Goal: Navigation & Orientation: Find specific page/section

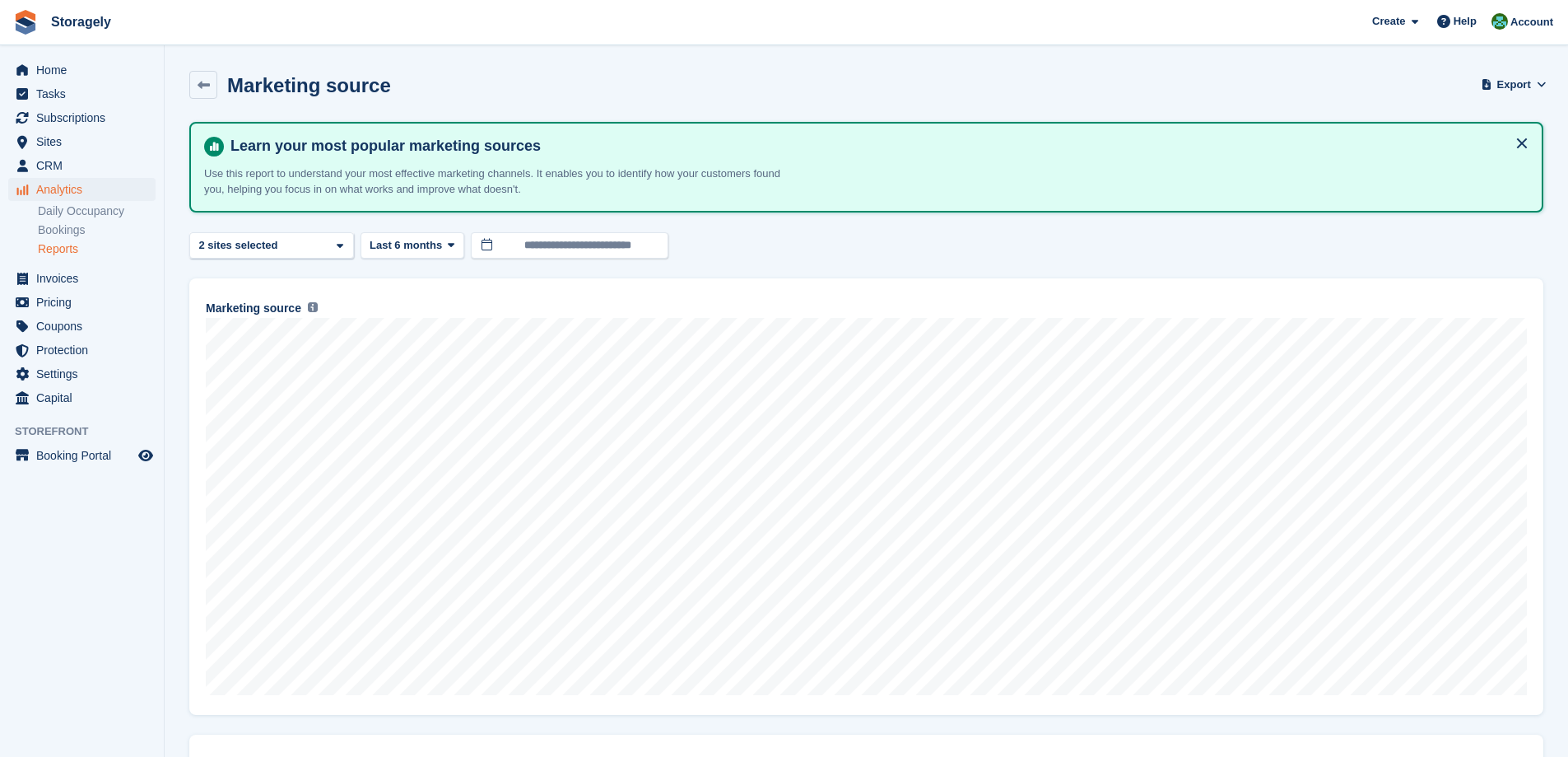
scroll to position [83, 0]
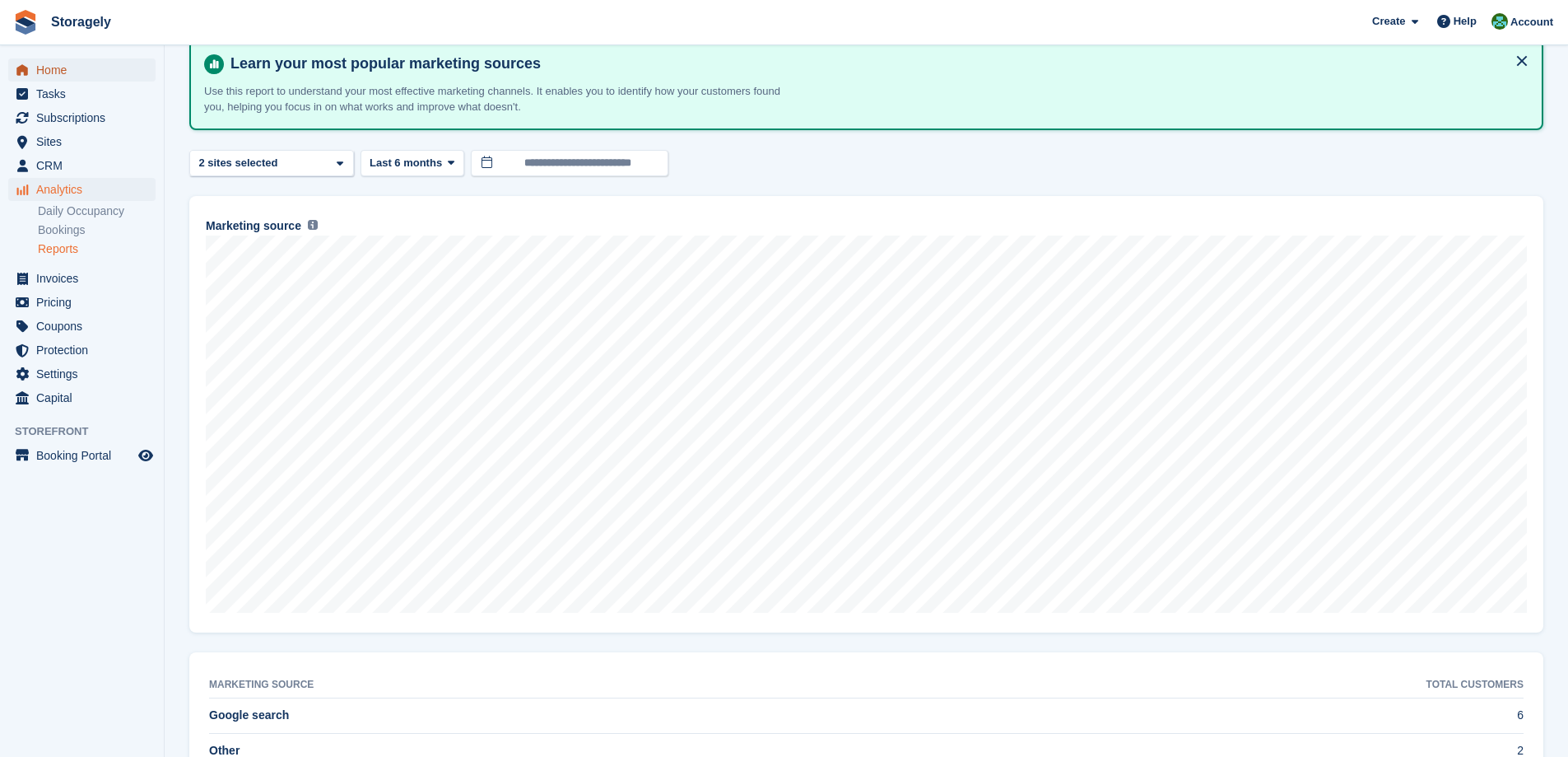
click at [69, 73] on span "Home" at bounding box center [86, 70] width 99 height 23
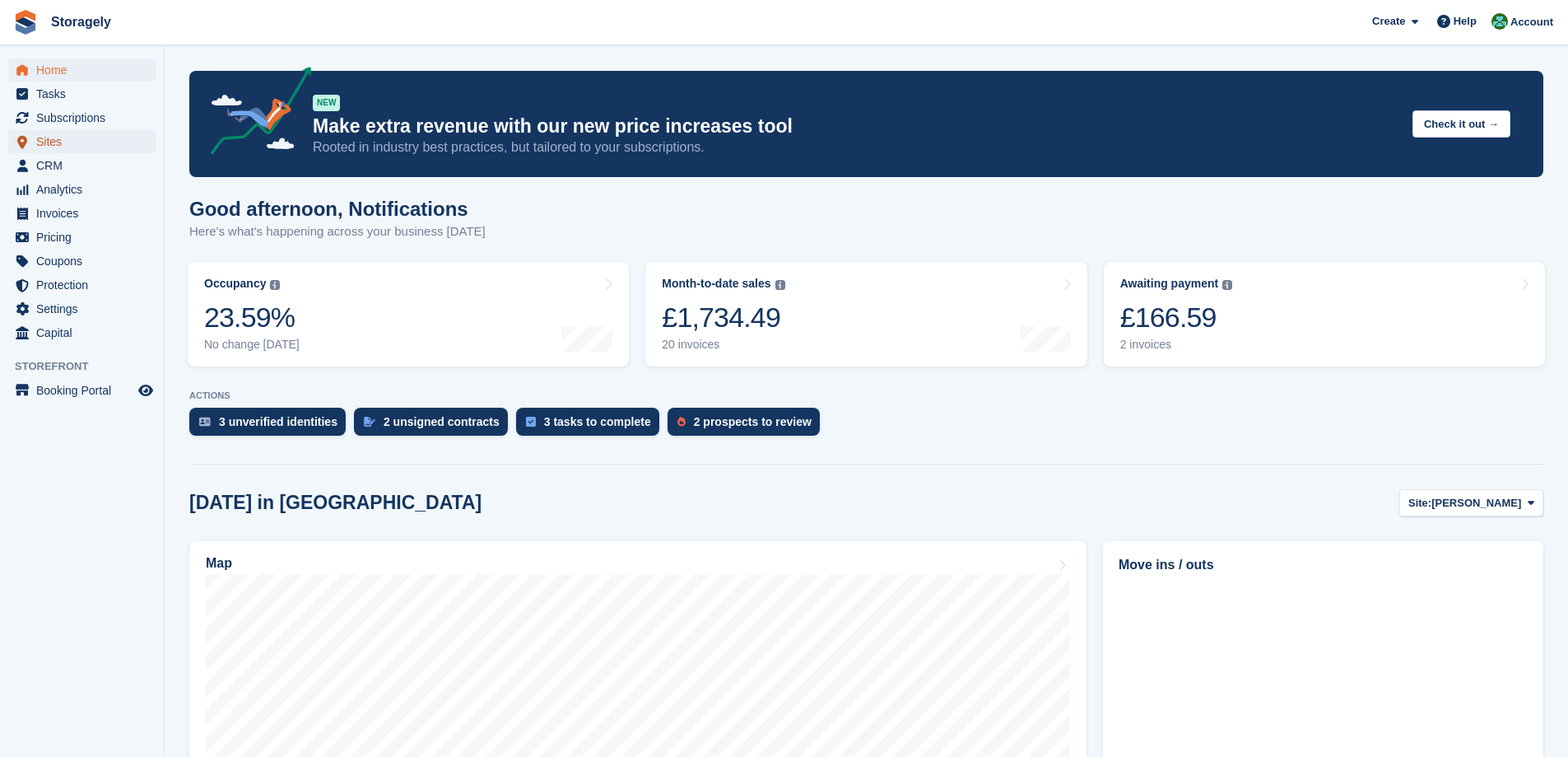
click at [68, 146] on span "Sites" at bounding box center [86, 142] width 99 height 23
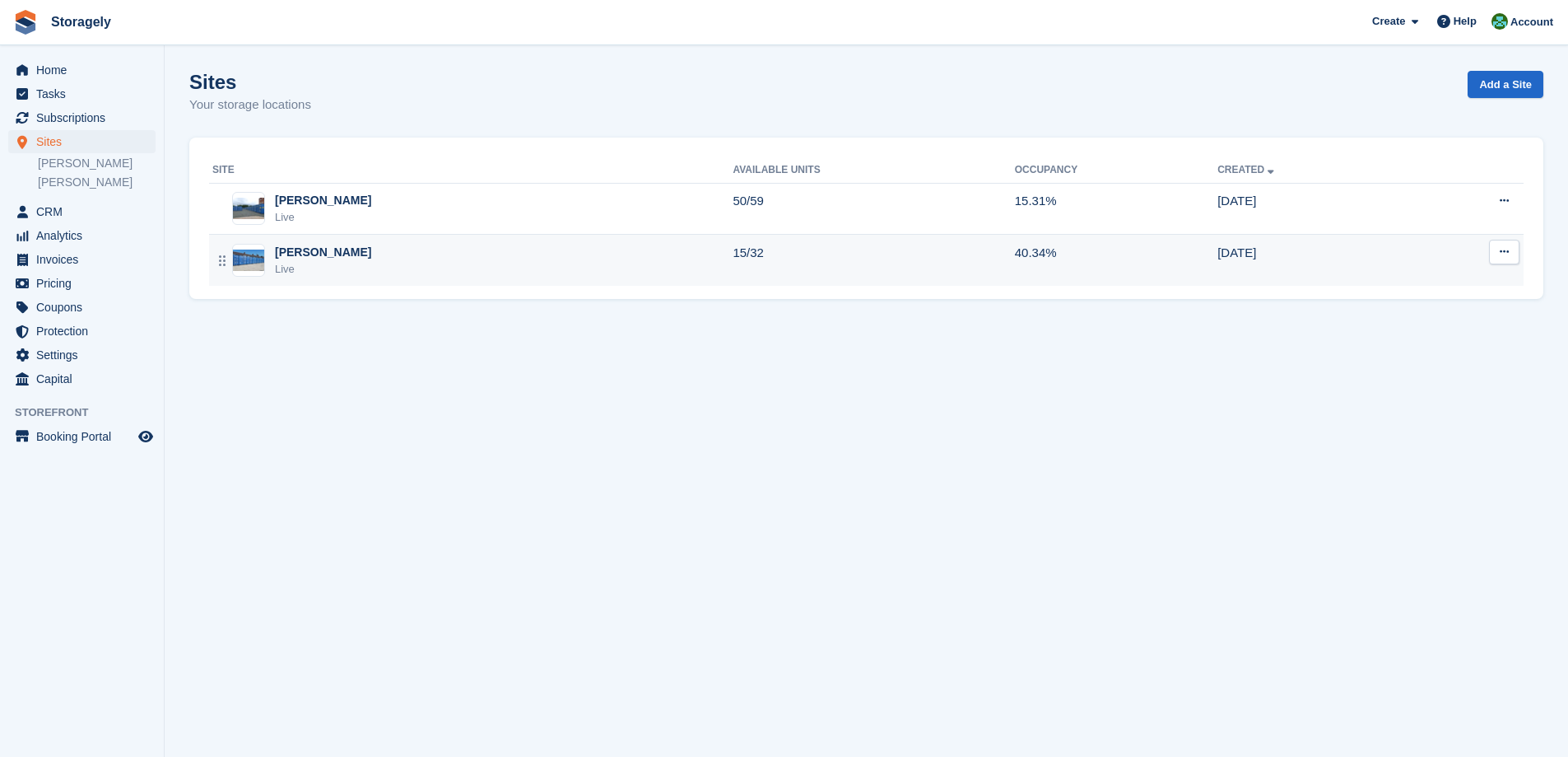
click at [444, 267] on div "Preston Live" at bounding box center [472, 260] width 520 height 34
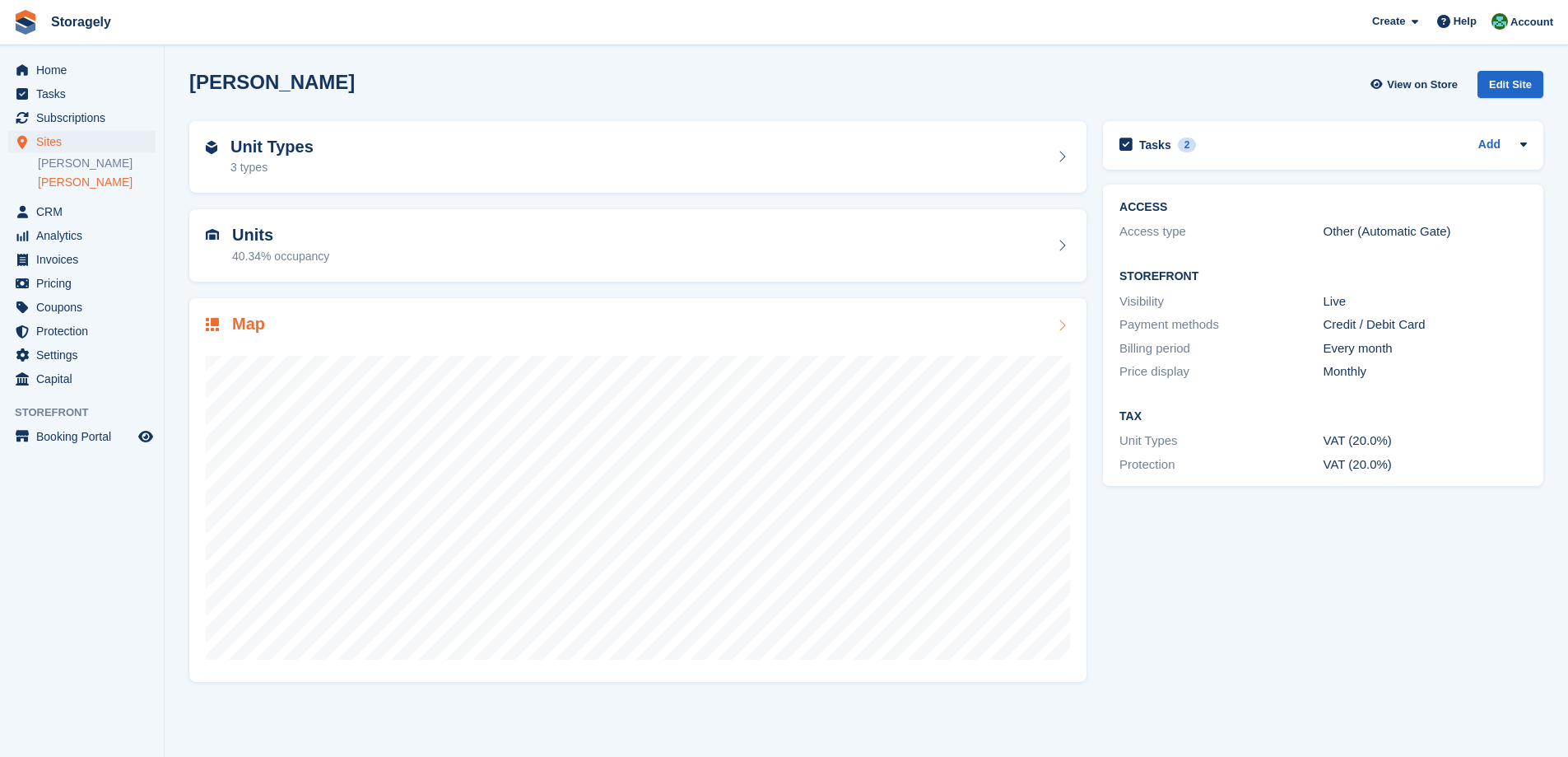
click at [550, 327] on div "Map" at bounding box center [637, 325] width 864 height 22
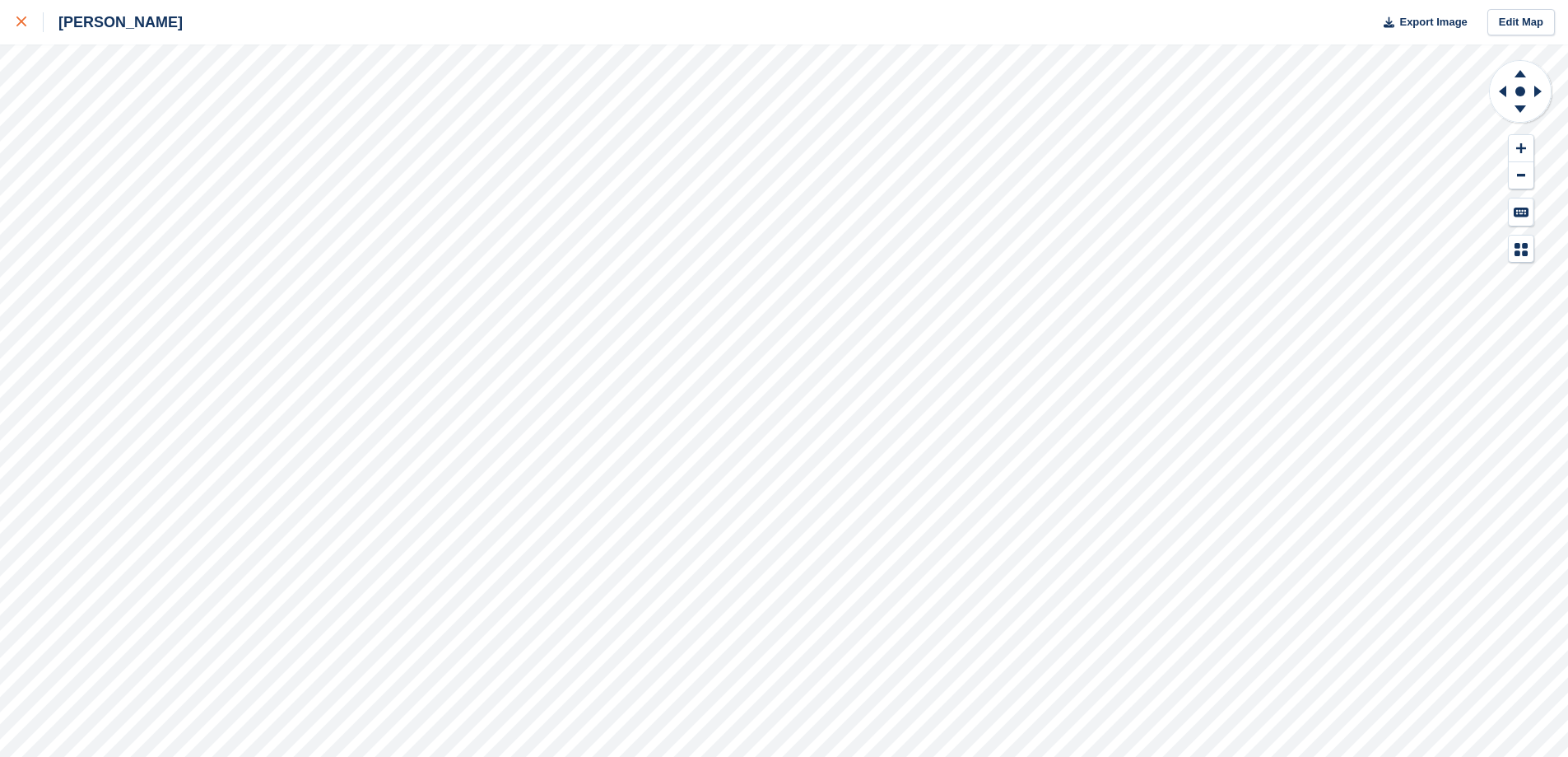
click at [8, 17] on link at bounding box center [21, 22] width 44 height 45
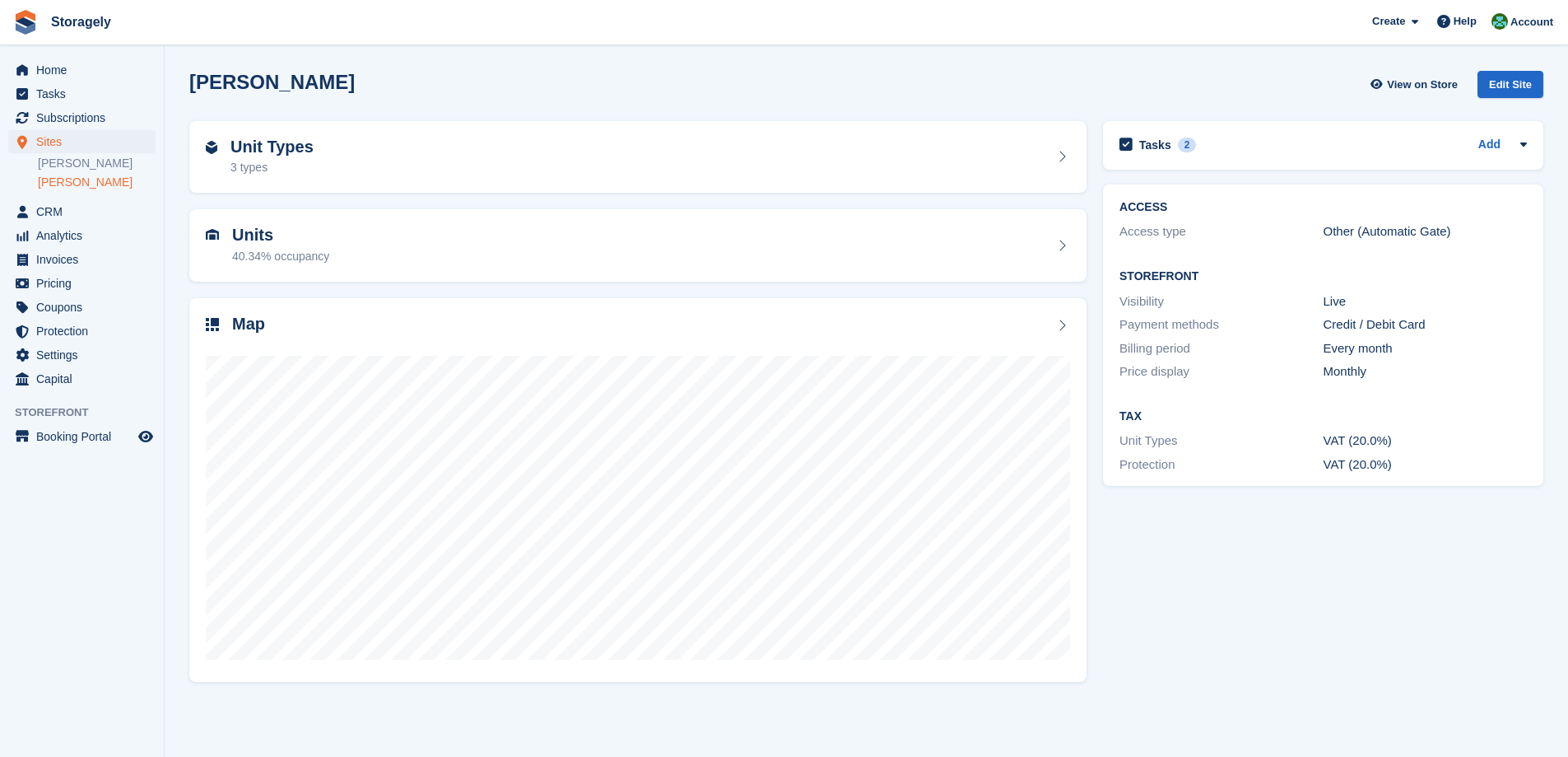
click at [170, 358] on section "[PERSON_NAME] View on Store Edit Site Unit Types 3 types Units 40.34% occupancy…" at bounding box center [867, 378] width 1404 height 757
click at [45, 65] on span "Home" at bounding box center [86, 70] width 99 height 23
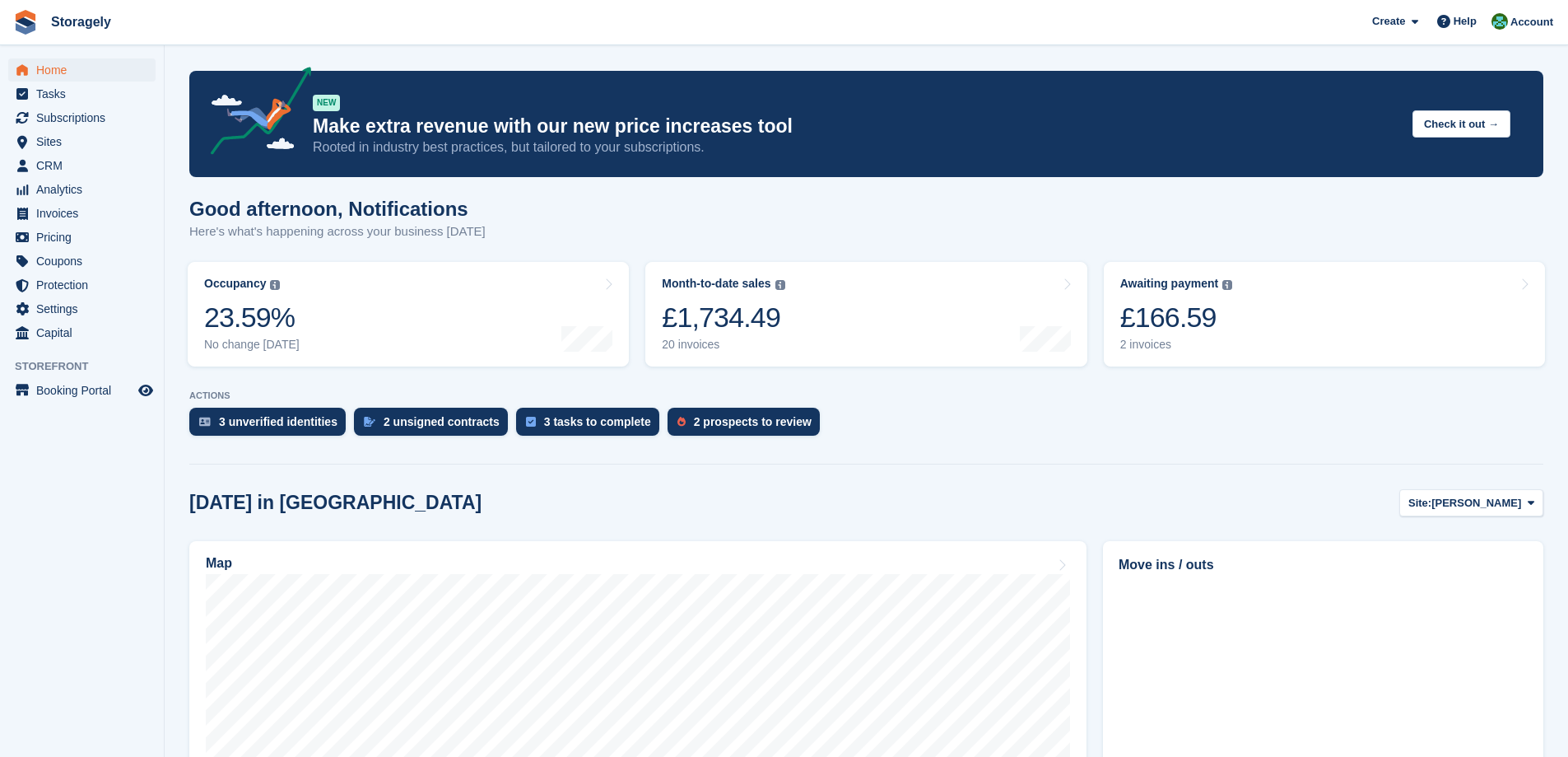
click at [631, 322] on turbo-frame "Occupancy The percentage of all currently allocated units in terms of area. Inc…" at bounding box center [408, 314] width 458 height 121
click at [83, 29] on link "Storagely" at bounding box center [81, 21] width 73 height 27
click at [631, 308] on turbo-frame "Occupancy The percentage of all currently allocated units in terms of area. Inc…" at bounding box center [408, 314] width 458 height 121
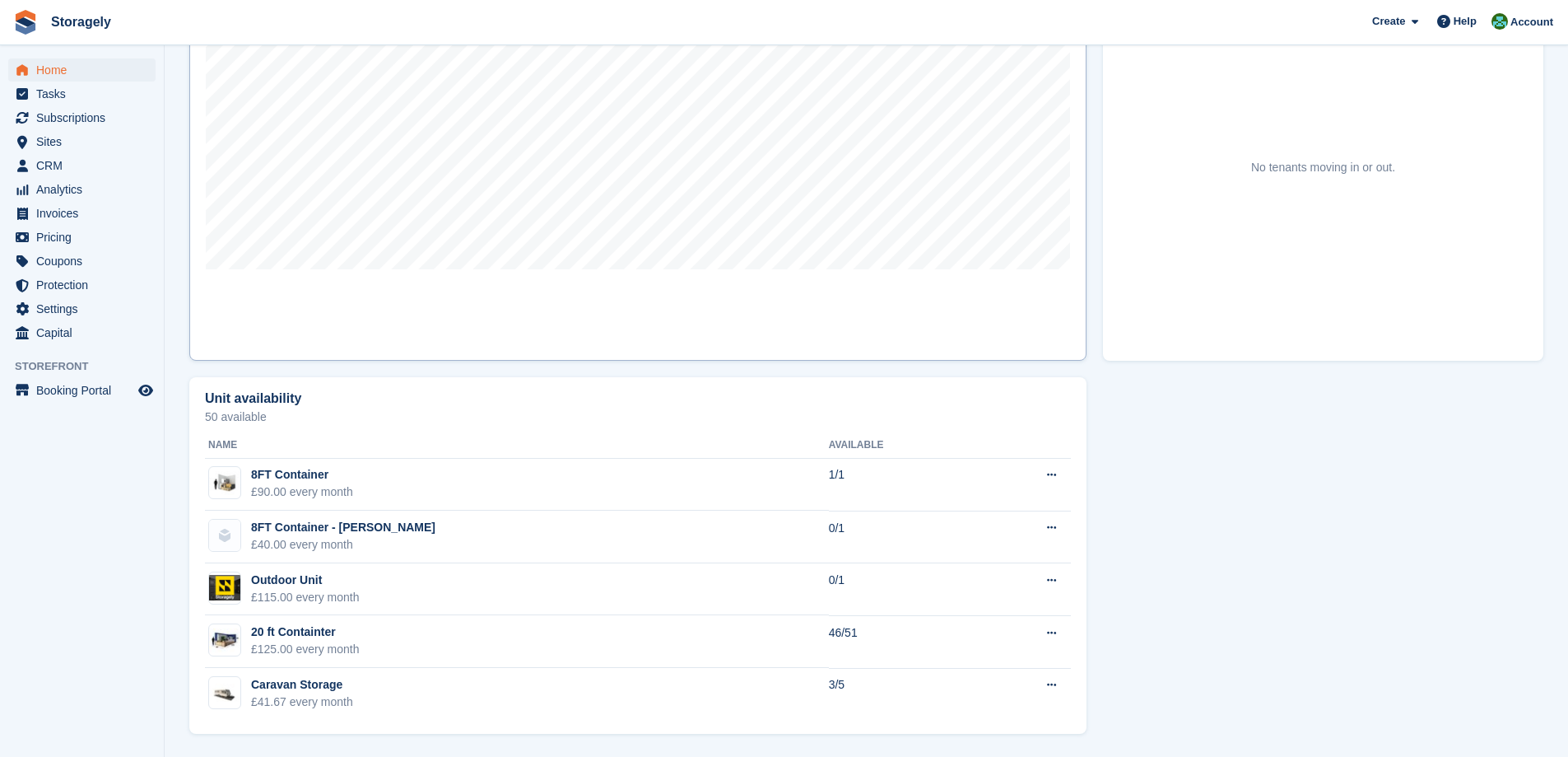
scroll to position [33, 0]
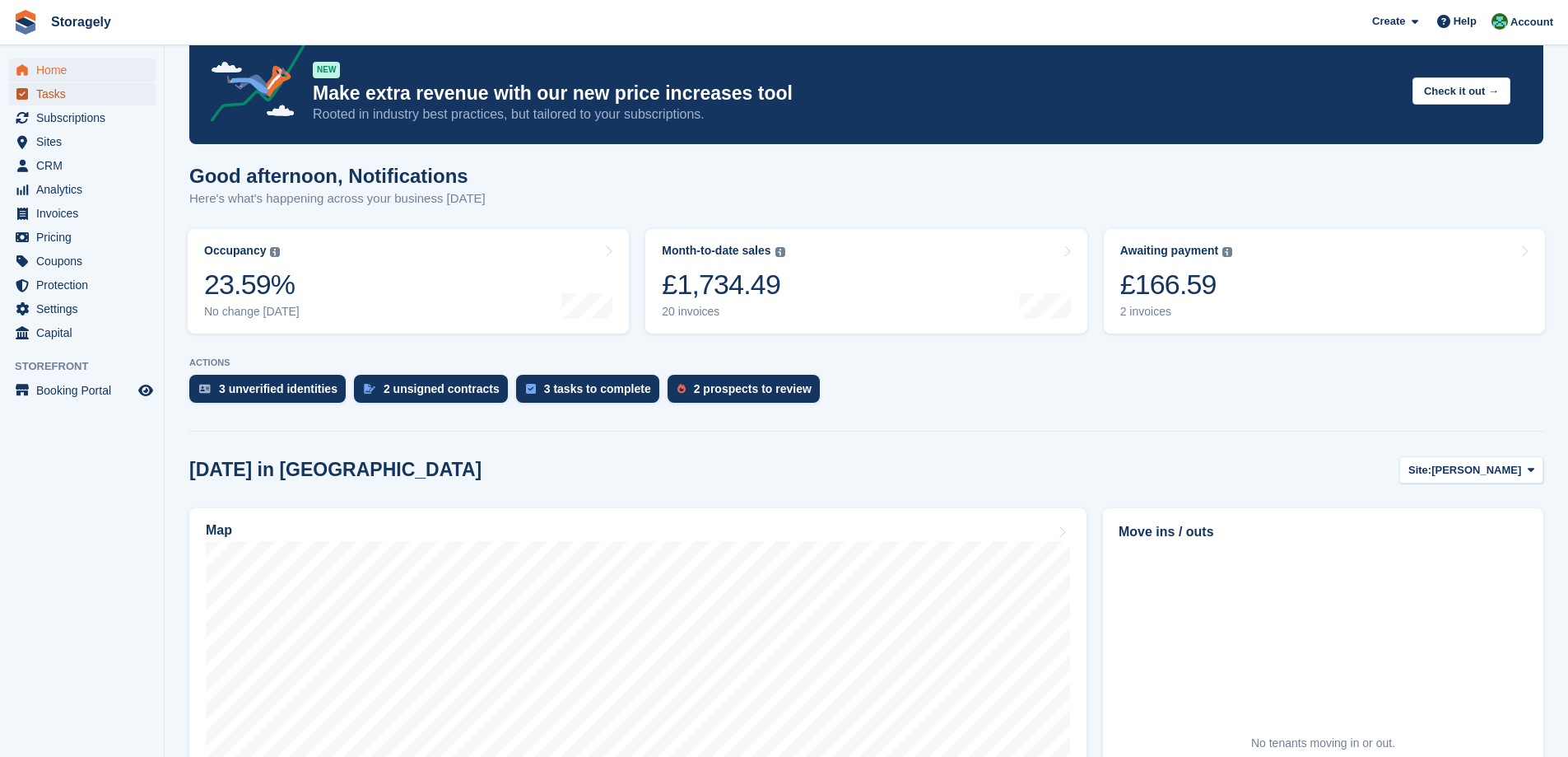
click at [48, 87] on span "Tasks" at bounding box center [86, 94] width 99 height 23
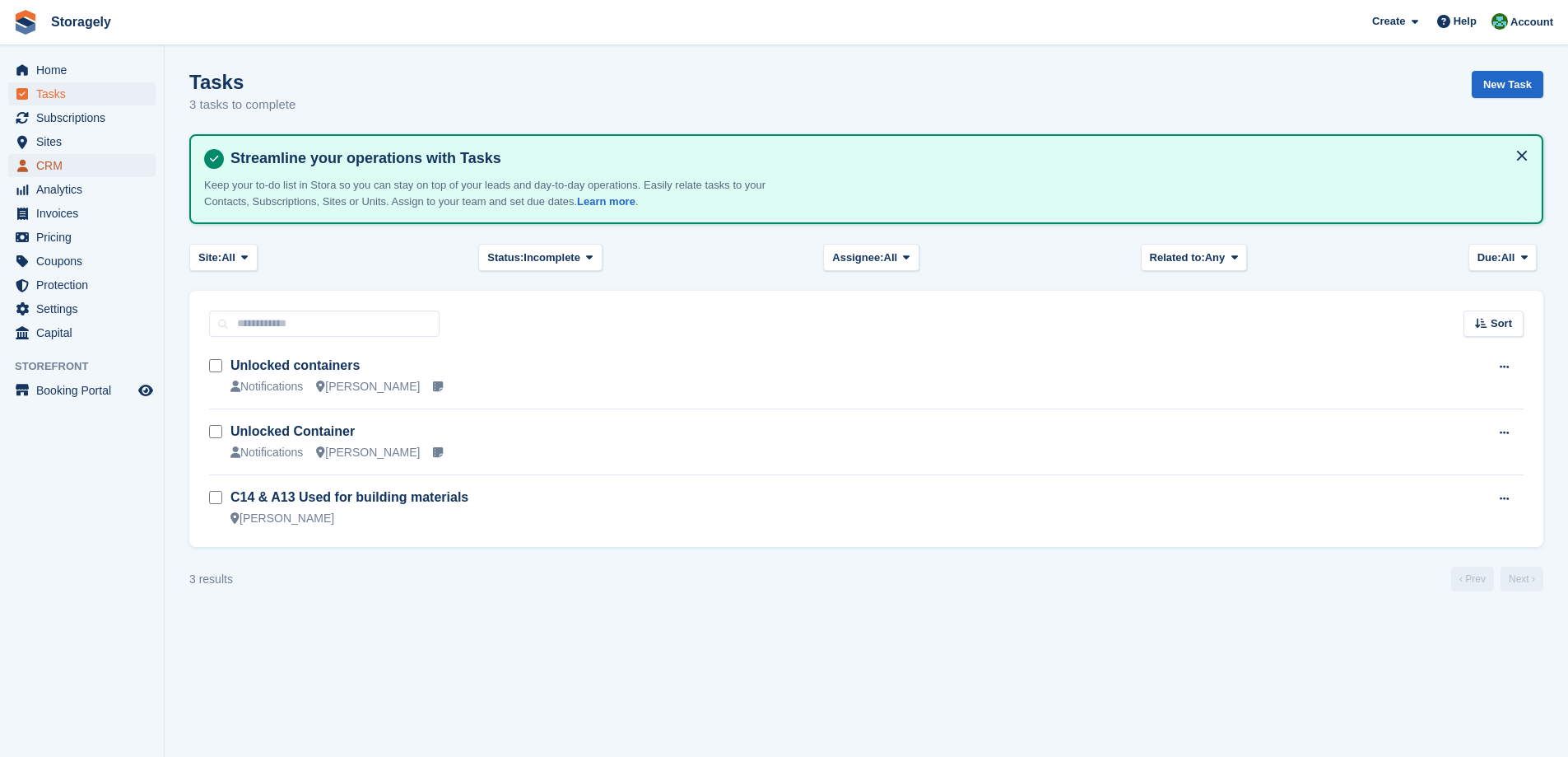
click at [82, 163] on span "CRM" at bounding box center [86, 166] width 99 height 23
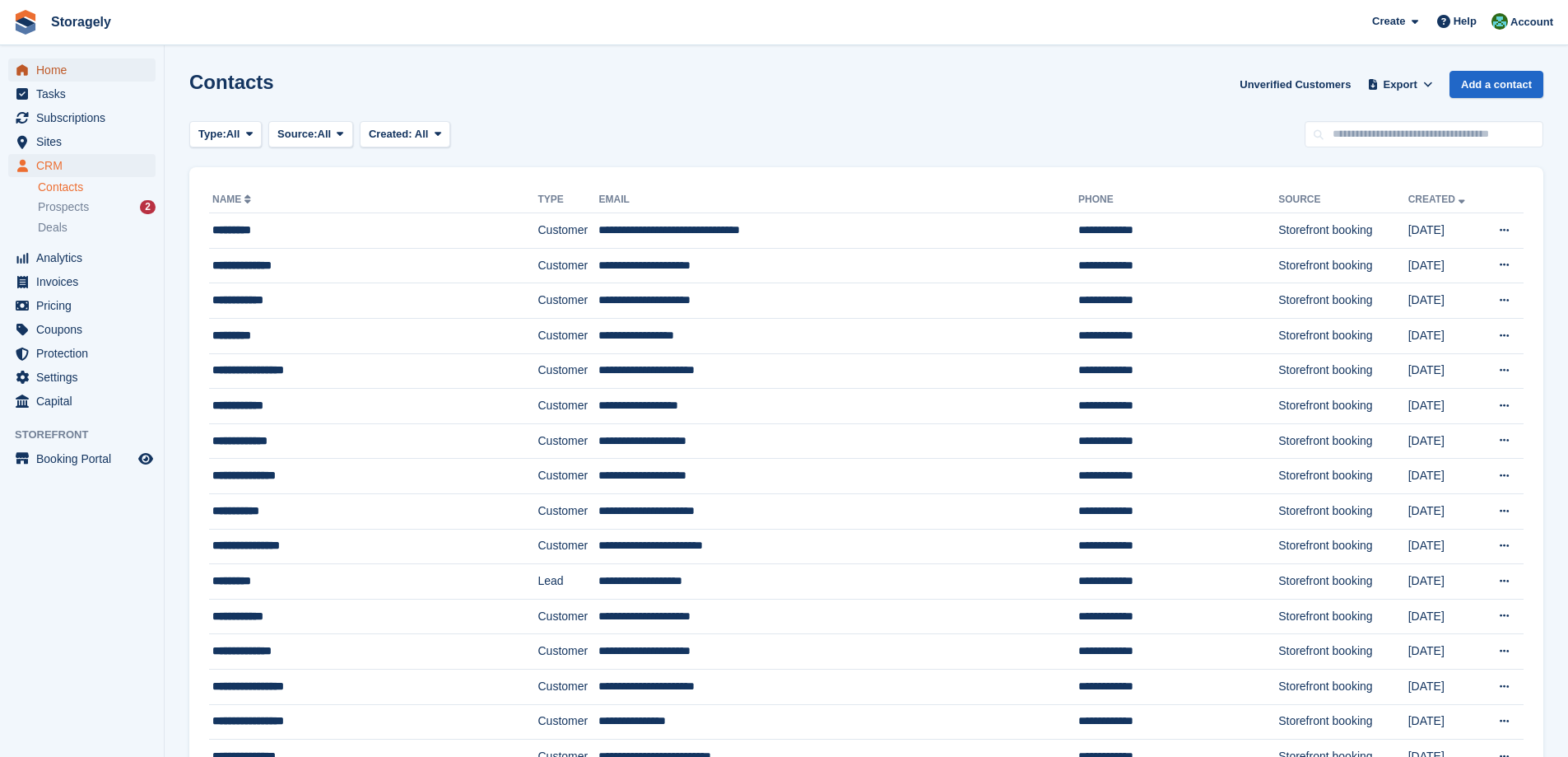
click at [64, 76] on span "Home" at bounding box center [86, 70] width 99 height 23
